Goal: Communication & Community: Connect with others

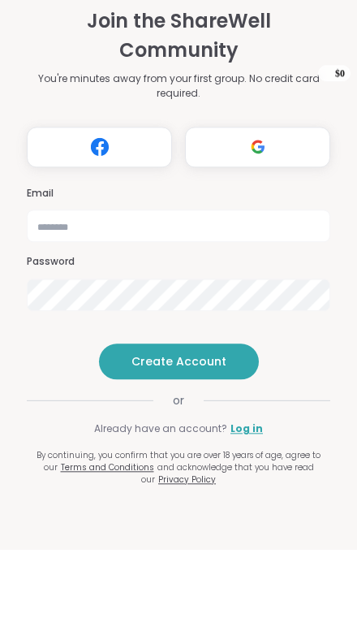
click at [260, 226] on img at bounding box center [258, 241] width 31 height 30
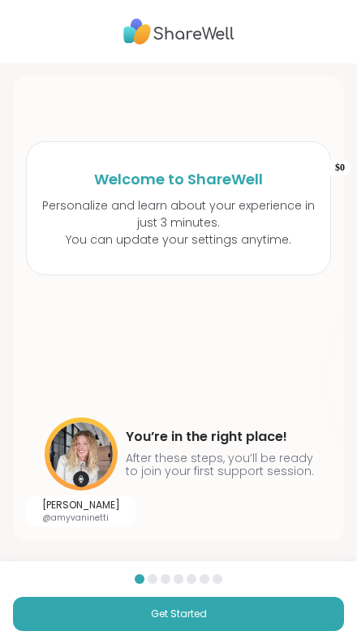
click at [176, 615] on span "Get Started" at bounding box center [179, 614] width 56 height 15
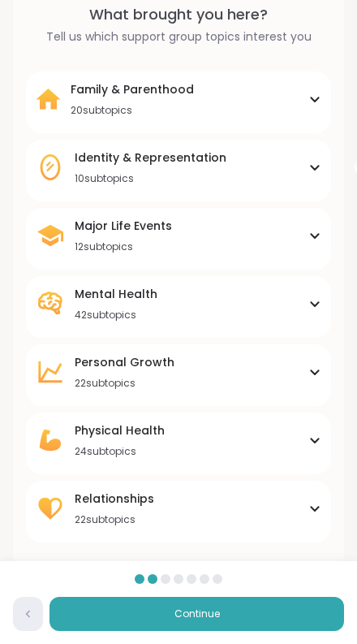
scroll to position [97, 0]
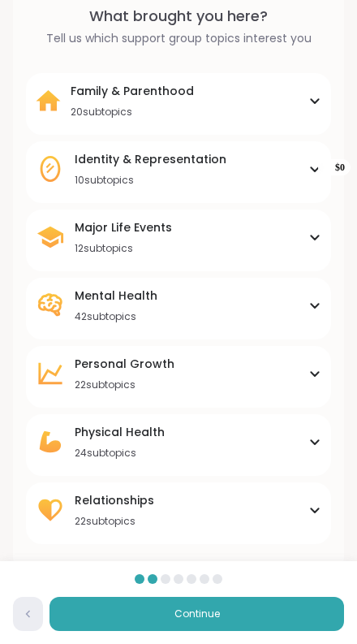
click at [96, 502] on div "Relationships" at bounding box center [115, 500] width 80 height 16
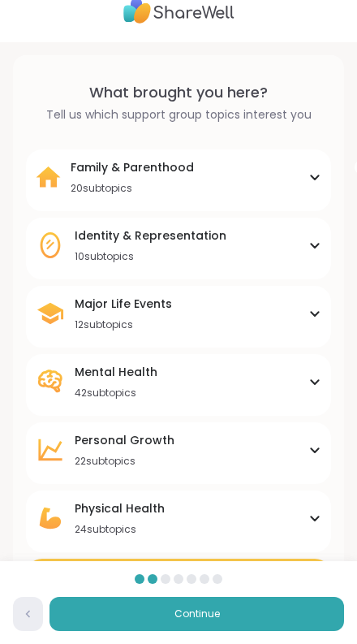
scroll to position [0, 0]
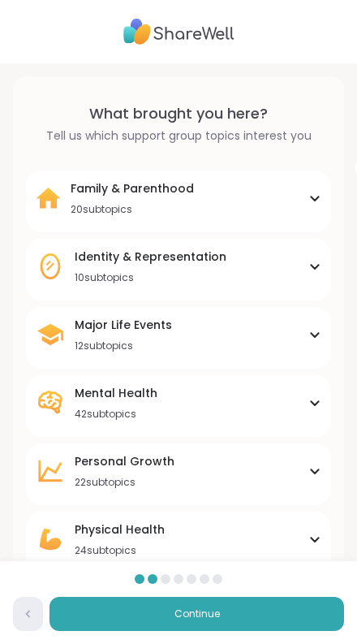
click at [77, 203] on div "20 subtopics" at bounding box center [132, 209] width 123 height 13
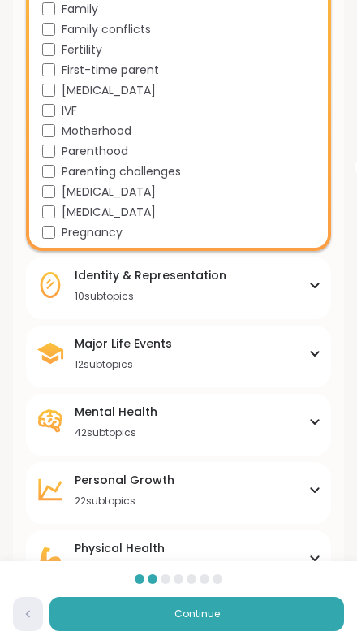
scroll to position [414, 0]
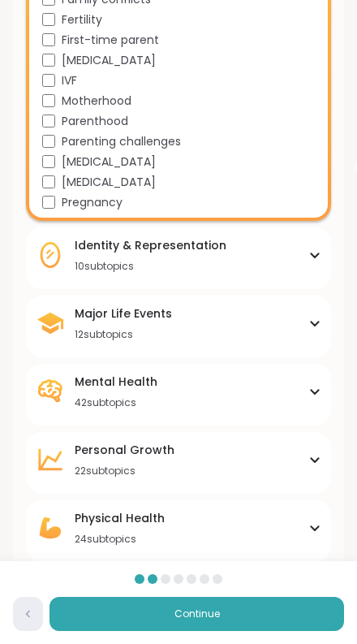
click at [61, 253] on icon at bounding box center [50, 254] width 29 height 29
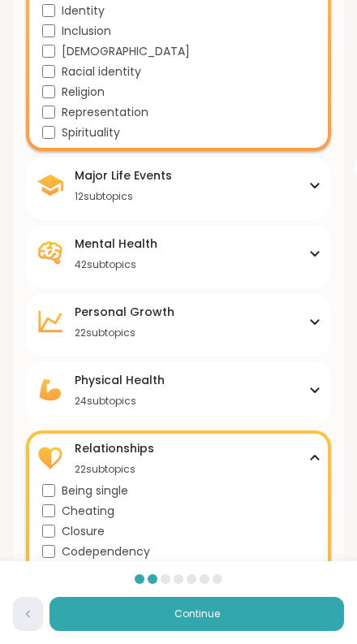
scroll to position [722, 0]
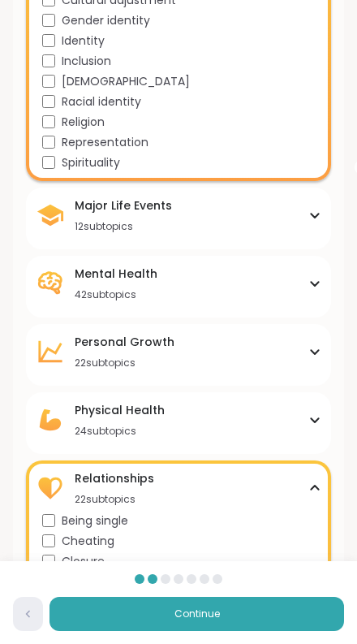
click at [62, 224] on icon at bounding box center [50, 215] width 29 height 29
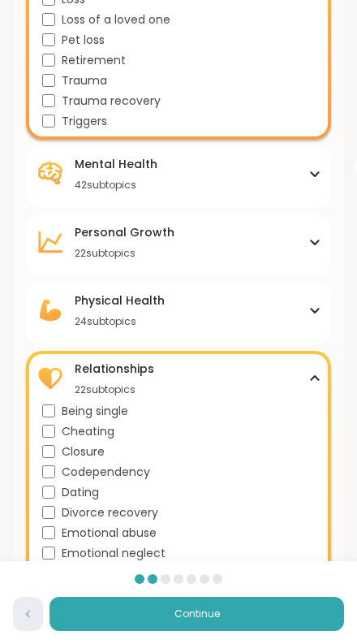
scroll to position [1067, 0]
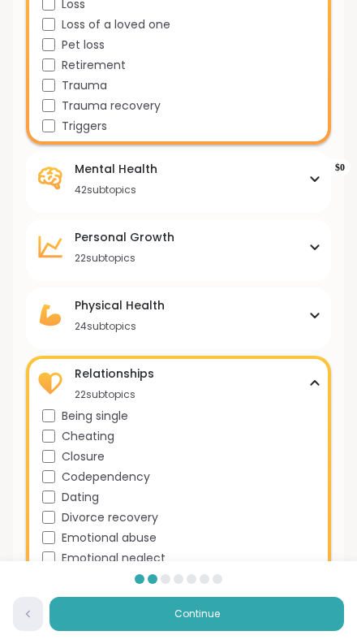
click at [58, 251] on icon at bounding box center [50, 246] width 29 height 29
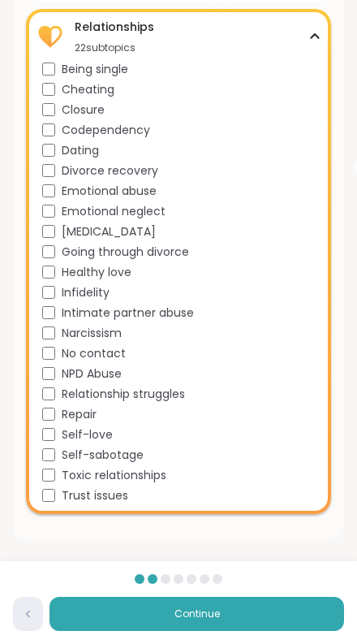
scroll to position [1857, 0]
click at [129, 600] on button "Continue" at bounding box center [197, 614] width 295 height 34
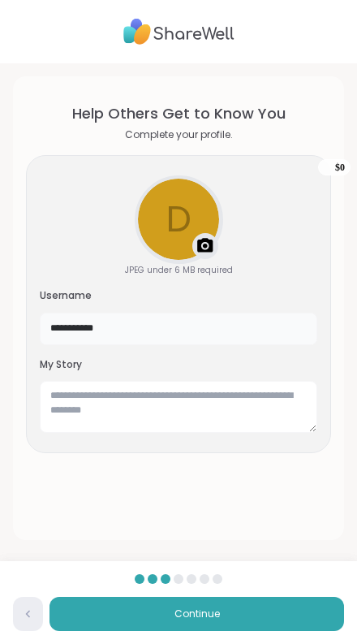
click at [108, 330] on input "**********" at bounding box center [179, 329] width 278 height 32
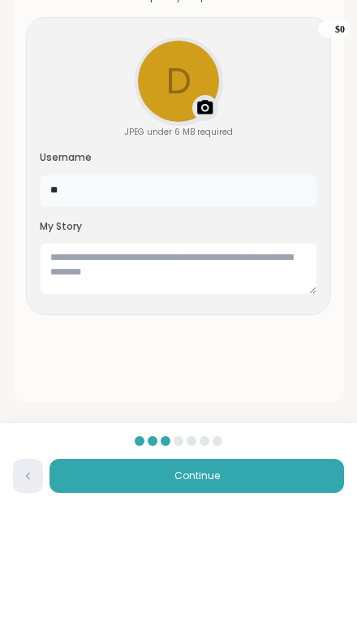
type input "*"
type input "******"
click at [58, 381] on textarea at bounding box center [179, 407] width 278 height 52
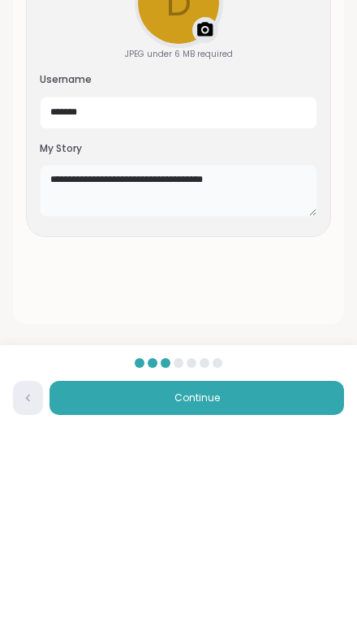
type textarea "**********"
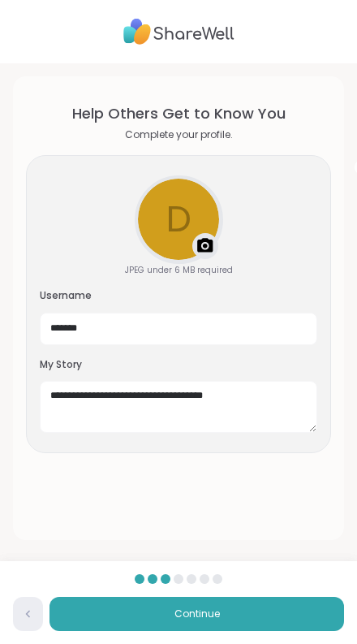
click at [127, 615] on button "Continue" at bounding box center [197, 614] width 295 height 34
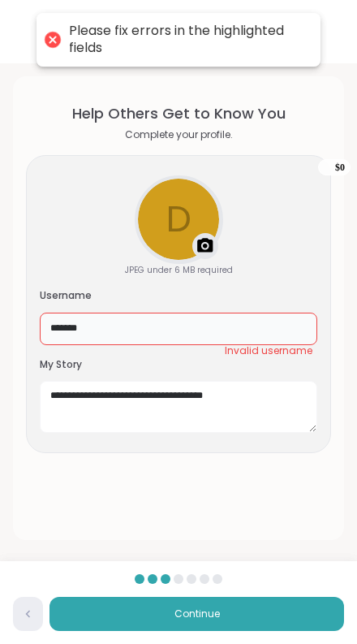
click at [120, 338] on input "******" at bounding box center [179, 329] width 278 height 32
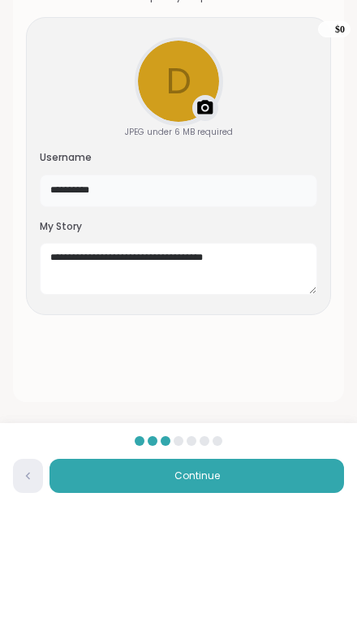
type input "**********"
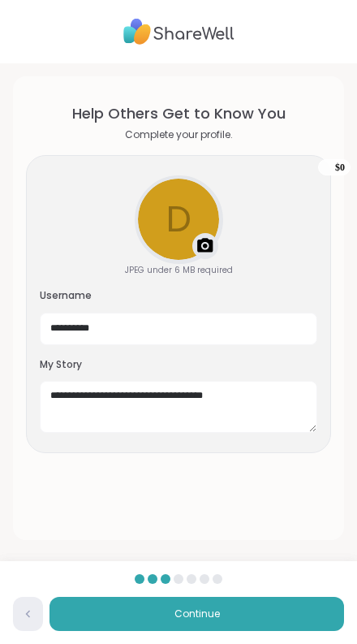
click at [118, 612] on button "Continue" at bounding box center [197, 614] width 295 height 34
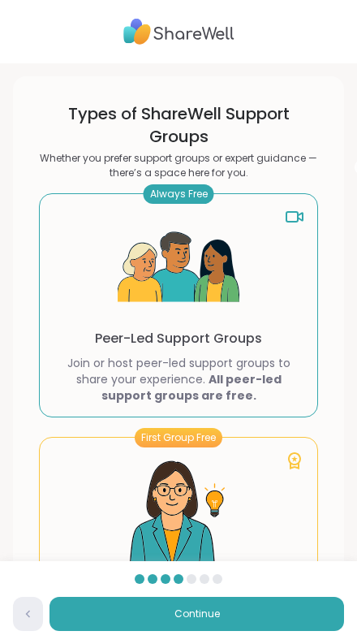
click at [106, 325] on div "Always Free Peer-Led Support Groups Join or host peer-led support groups to sha…" at bounding box center [178, 305] width 279 height 224
click at [178, 309] on img at bounding box center [179, 268] width 122 height 122
click at [273, 215] on div "Always Free Peer-Led Support Groups Join or host peer-led support groups to sha…" at bounding box center [178, 305] width 279 height 224
click at [102, 284] on div "Always Free Peer-Led Support Groups Join or host peer-led support groups to sha…" at bounding box center [178, 305] width 279 height 224
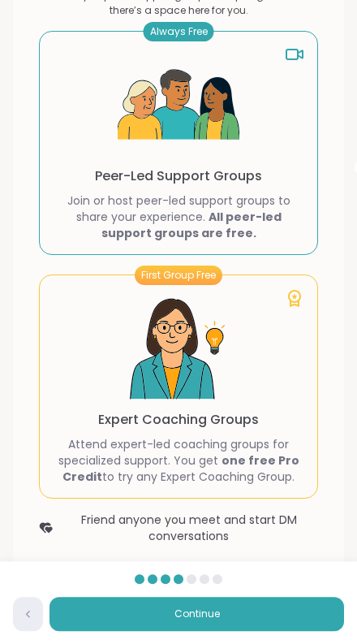
click at [145, 631] on button "Continue" at bounding box center [197, 614] width 295 height 34
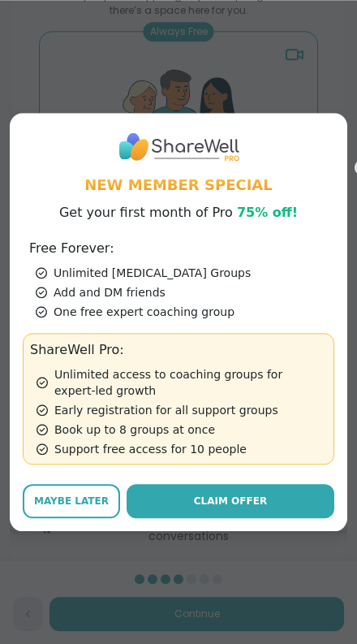
scroll to position [162, 0]
click at [52, 300] on div "Add and DM friends" at bounding box center [182, 292] width 292 height 16
click at [61, 508] on span "Maybe Later" at bounding box center [71, 501] width 75 height 15
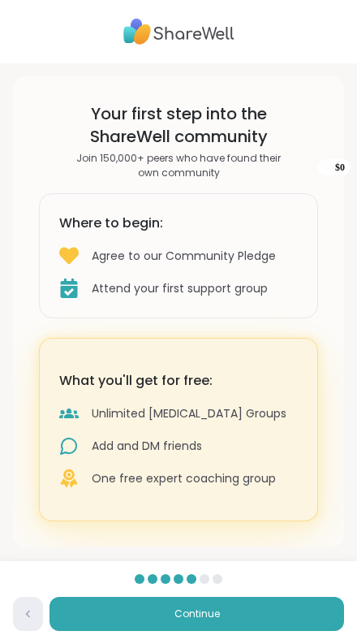
scroll to position [7, 0]
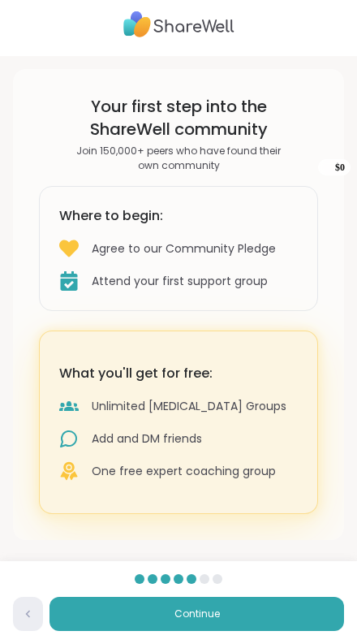
click at [113, 610] on button "Continue" at bounding box center [197, 614] width 295 height 34
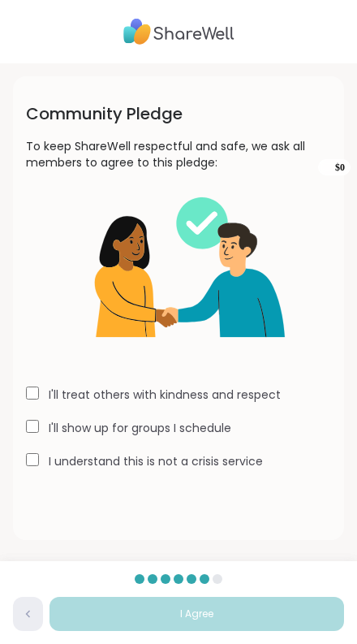
click at [22, 396] on div "Community Pledge To keep ShareWell respectful and safe, we ask all members to a…" at bounding box center [178, 308] width 331 height 464
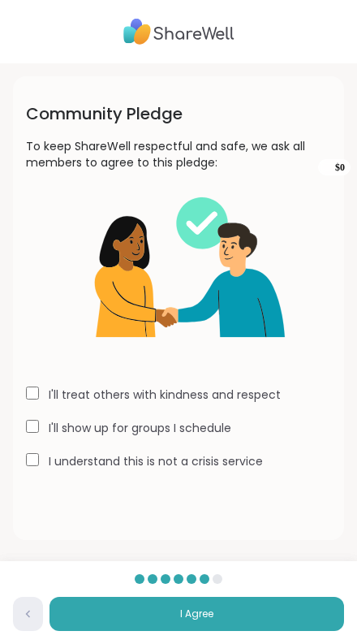
click at [104, 612] on button "I Agree" at bounding box center [197, 614] width 295 height 34
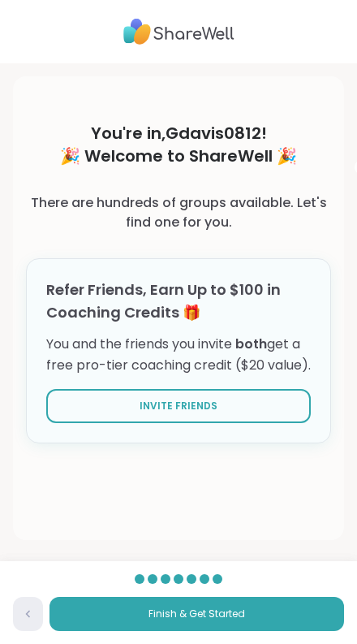
click at [120, 610] on button "Finish & Get Started" at bounding box center [197, 614] width 295 height 34
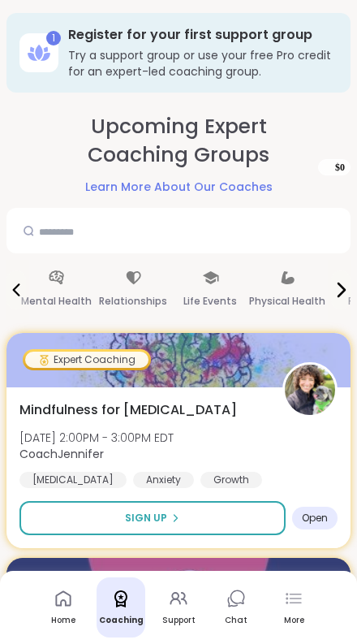
click at [126, 283] on icon at bounding box center [133, 278] width 18 height 18
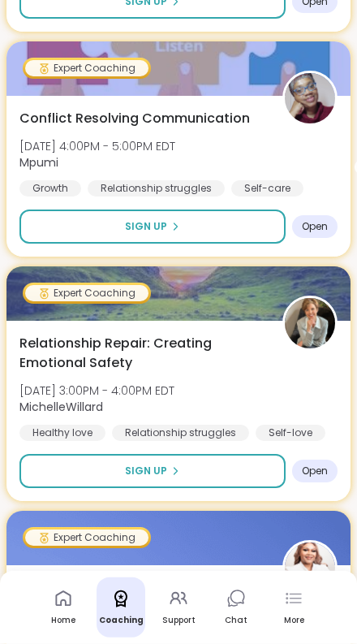
scroll to position [2796, 0]
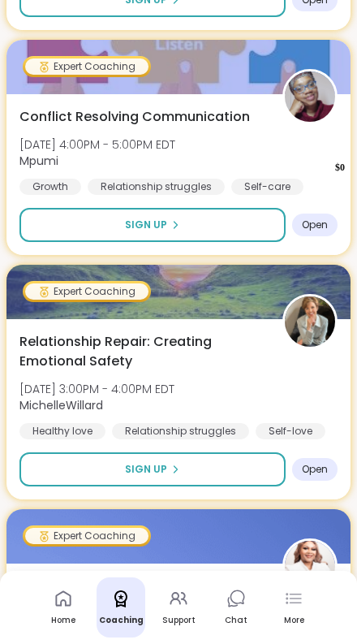
click at [176, 613] on link "Support" at bounding box center [178, 607] width 49 height 60
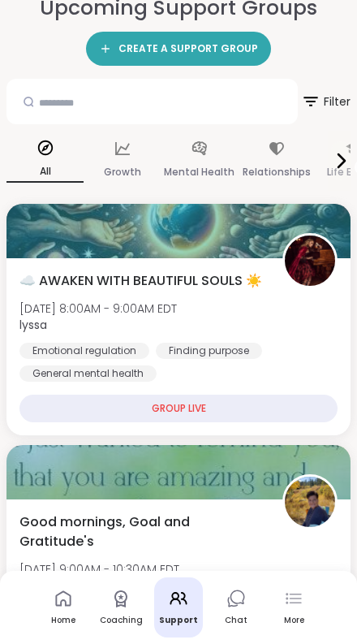
scroll to position [52, 0]
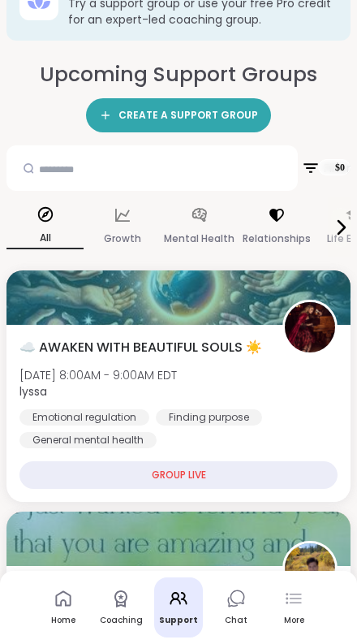
click at [269, 227] on div "Relationships" at bounding box center [276, 227] width 77 height 60
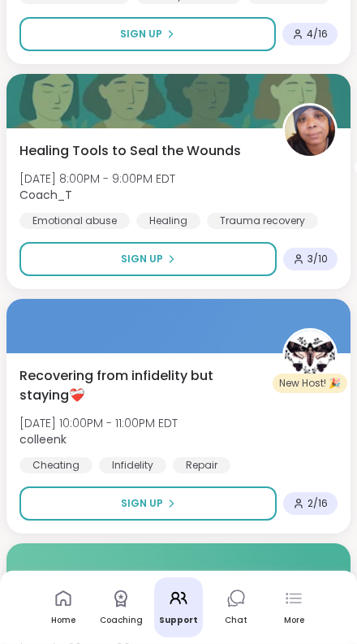
scroll to position [8050, 0]
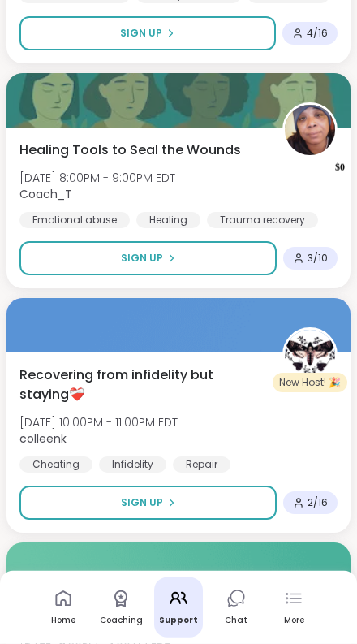
click at [109, 365] on span "Recovering from infidelity but staying❤️‍🩹" at bounding box center [141, 384] width 245 height 39
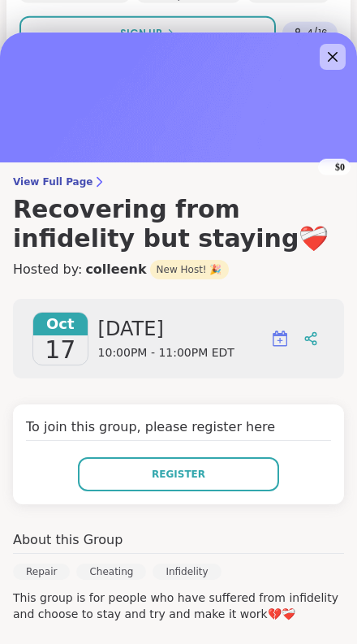
scroll to position [0, 0]
click at [44, 162] on img at bounding box center [178, 97] width 357 height 130
click at [68, 162] on img at bounding box center [178, 97] width 357 height 130
click at [74, 162] on img at bounding box center [178, 97] width 357 height 130
click at [58, 158] on img at bounding box center [178, 97] width 357 height 130
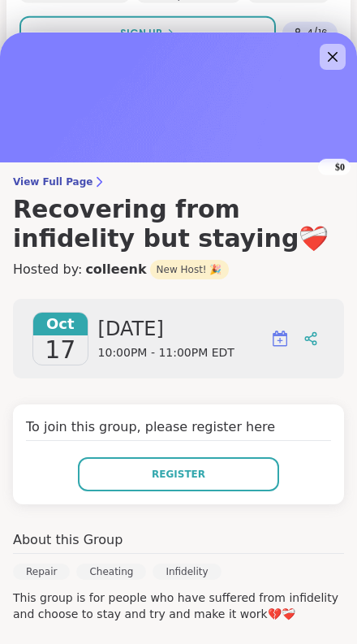
click at [63, 162] on img at bounding box center [178, 97] width 357 height 130
click at [330, 50] on icon at bounding box center [332, 56] width 19 height 19
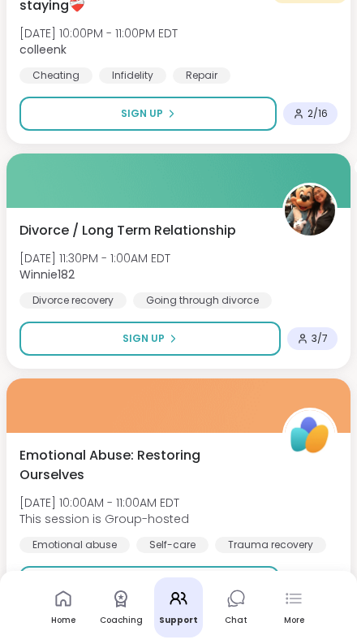
scroll to position [8439, 0]
click at [171, 643] on span "Load more groups" at bounding box center [179, 656] width 106 height 15
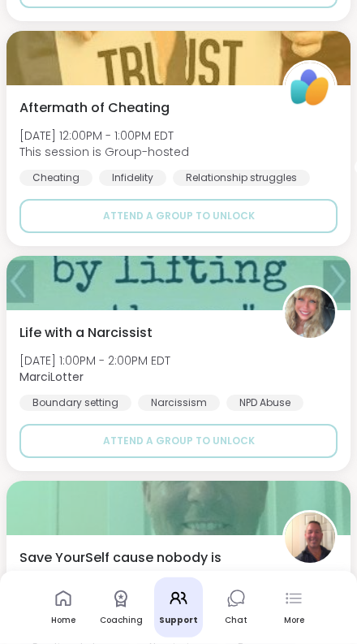
scroll to position [12259, 0]
